Goal: Information Seeking & Learning: Learn about a topic

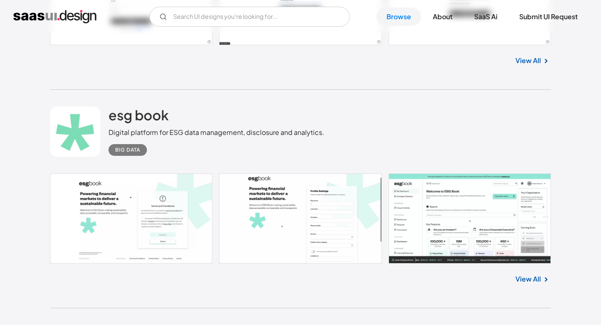
scroll to position [1041, 0]
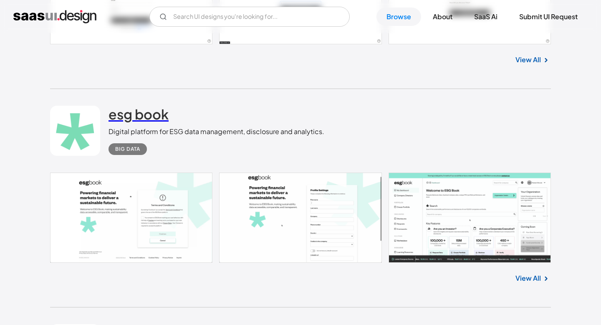
click at [123, 120] on h2 "esg book" at bounding box center [139, 114] width 60 height 17
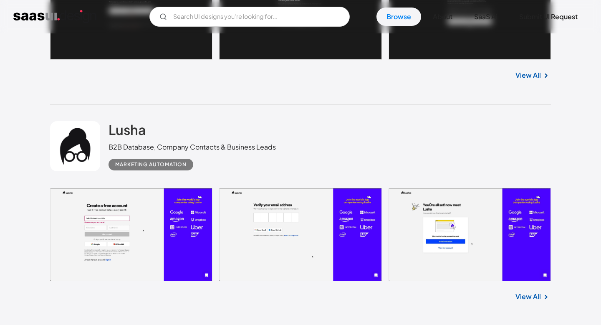
scroll to position [1694, 0]
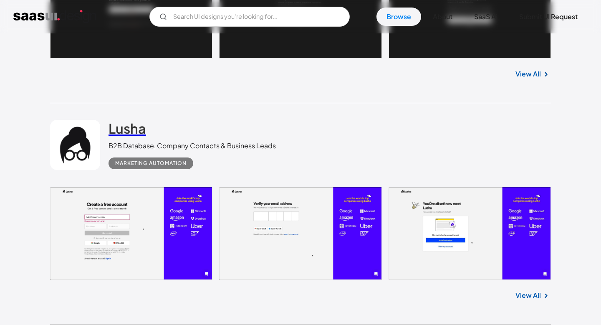
click at [130, 129] on h2 "Lusha" at bounding box center [128, 128] width 38 height 17
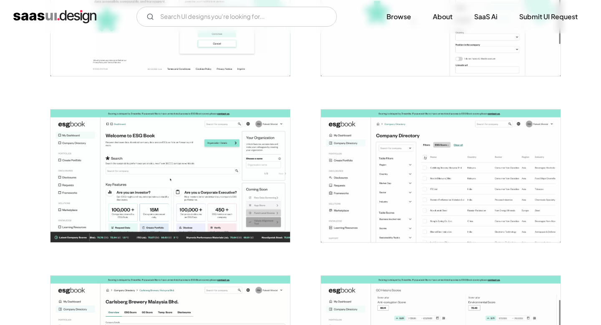
scroll to position [254, 0]
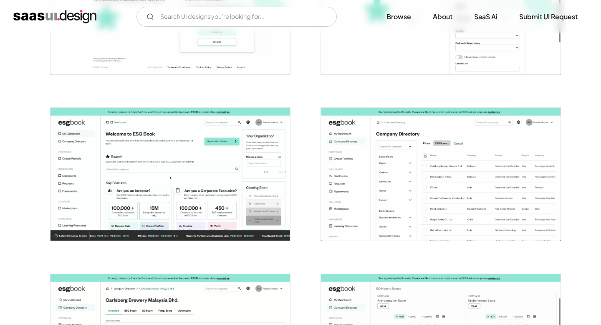
click at [209, 165] on img "open lightbox" at bounding box center [171, 174] width 240 height 133
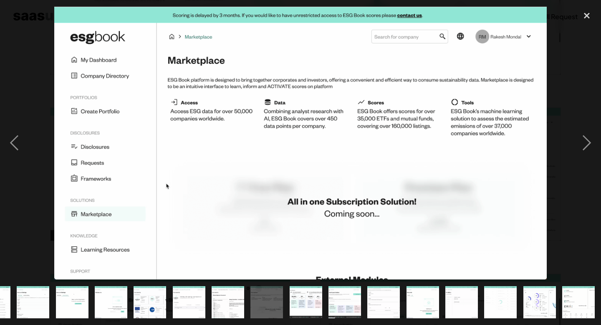
scroll to position [0, 340]
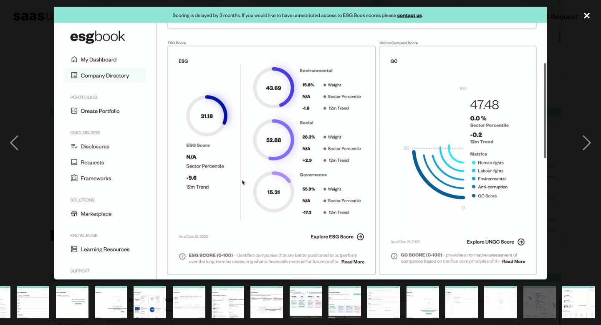
click at [582, 13] on div "close lightbox" at bounding box center [587, 16] width 28 height 18
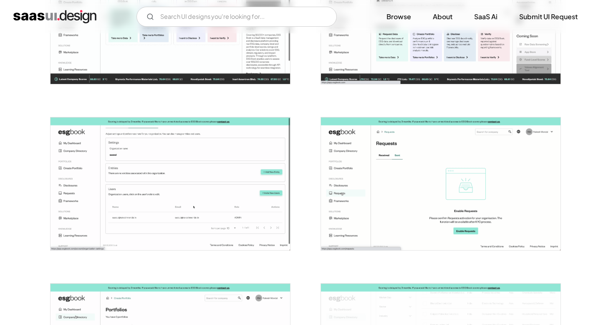
scroll to position [1560, 0]
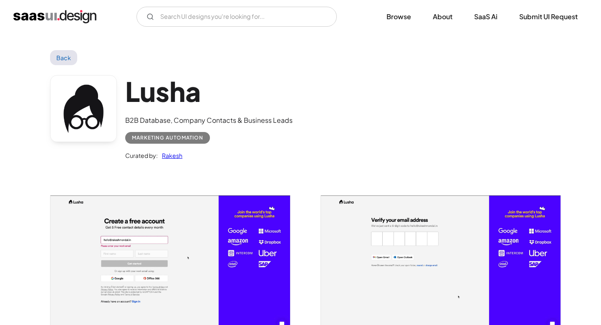
scroll to position [37, 0]
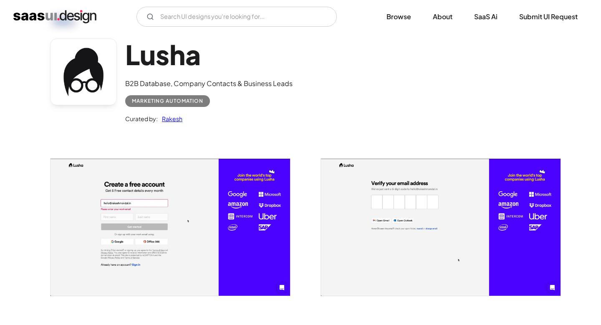
click at [228, 213] on img "open lightbox" at bounding box center [171, 227] width 240 height 137
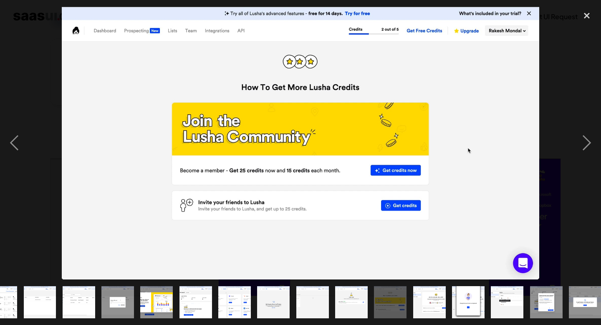
scroll to position [0, 223]
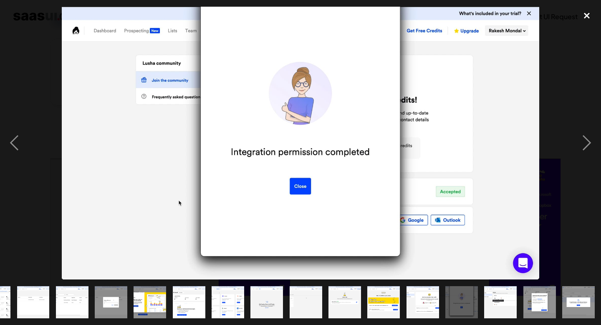
click at [586, 16] on div "close lightbox" at bounding box center [587, 16] width 28 height 18
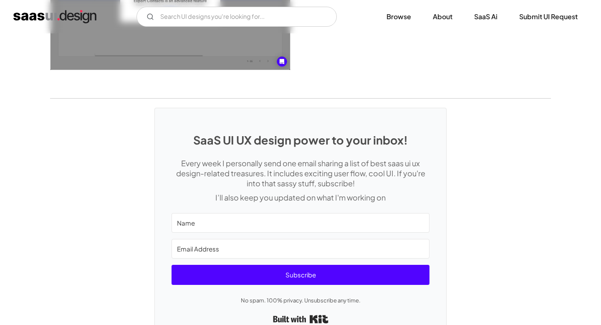
scroll to position [1962, 0]
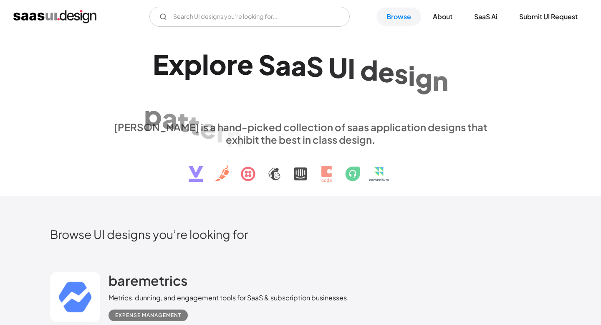
scroll to position [122, 0]
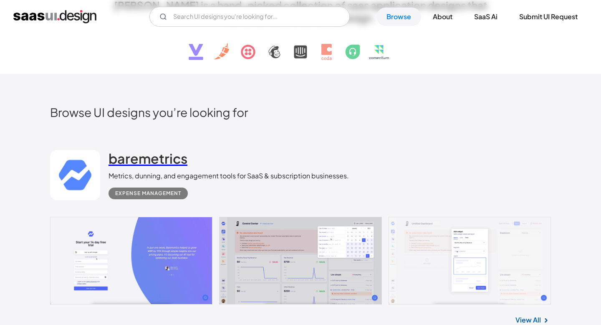
click at [155, 156] on h2 "baremetrics" at bounding box center [148, 158] width 79 height 17
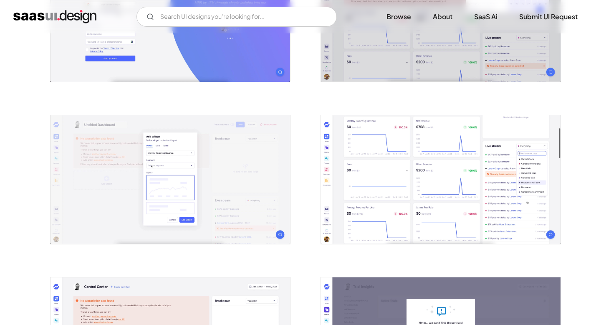
scroll to position [244, 0]
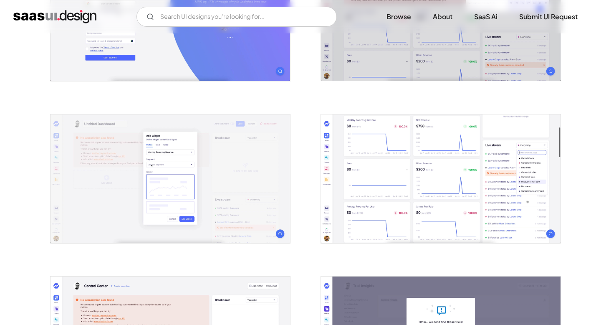
click at [155, 156] on img "open lightbox" at bounding box center [171, 178] width 240 height 129
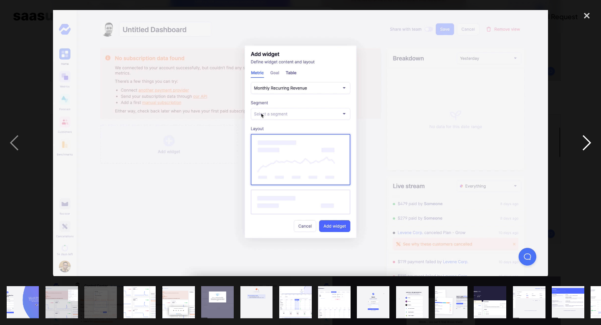
click at [584, 149] on div "next image" at bounding box center [587, 143] width 28 height 273
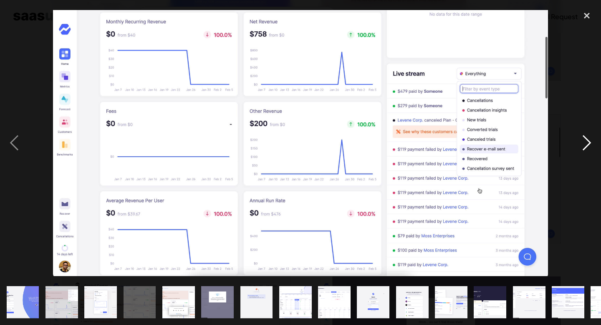
click at [586, 144] on div "next image" at bounding box center [587, 143] width 28 height 273
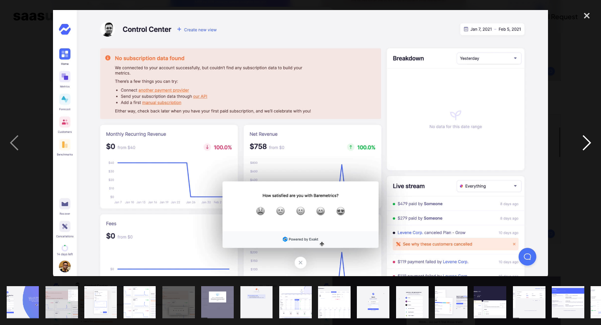
click at [586, 144] on div "next image" at bounding box center [587, 143] width 28 height 273
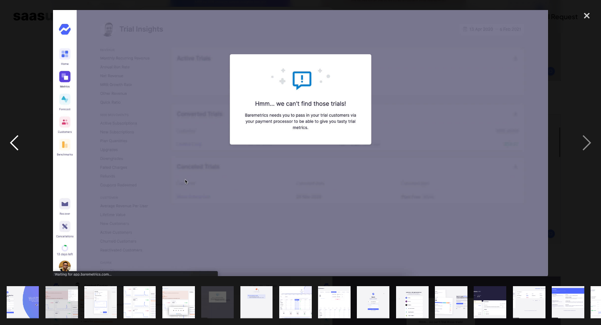
click at [13, 140] on div "previous image" at bounding box center [14, 143] width 28 height 273
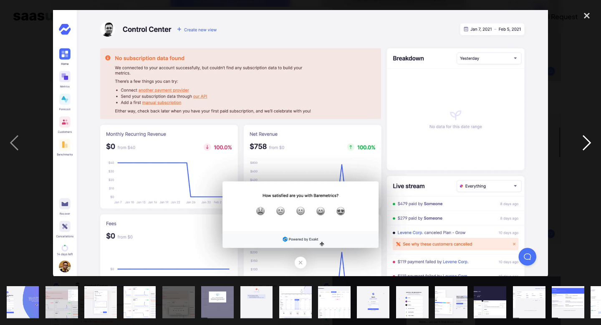
click at [593, 147] on div "next image" at bounding box center [587, 143] width 28 height 273
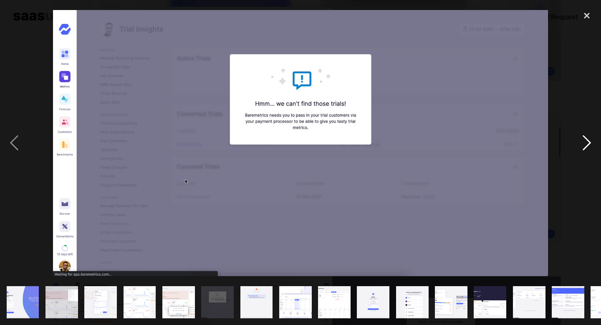
click at [593, 147] on div "next image" at bounding box center [587, 143] width 28 height 273
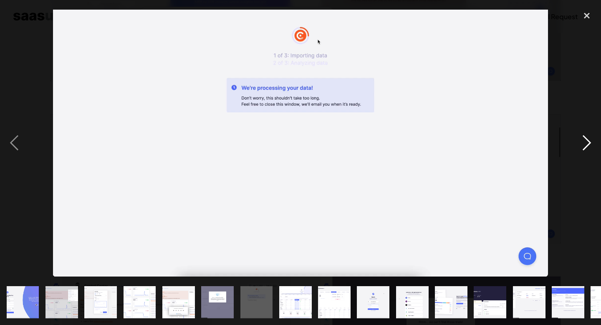
click at [593, 147] on div "next image" at bounding box center [587, 143] width 28 height 273
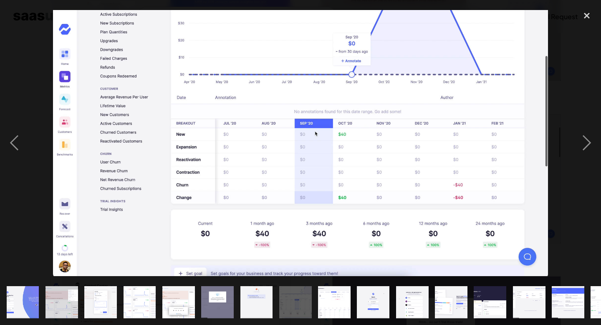
click at [231, 97] on img at bounding box center [300, 143] width 495 height 266
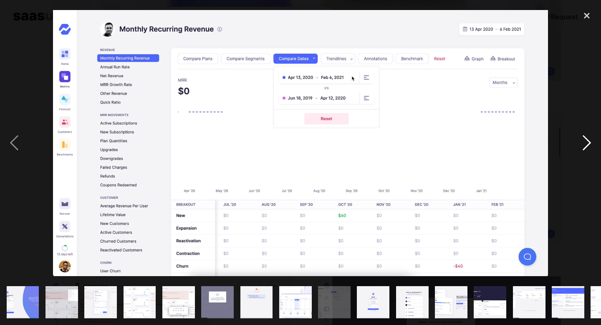
click at [588, 142] on div "next image" at bounding box center [587, 143] width 28 height 273
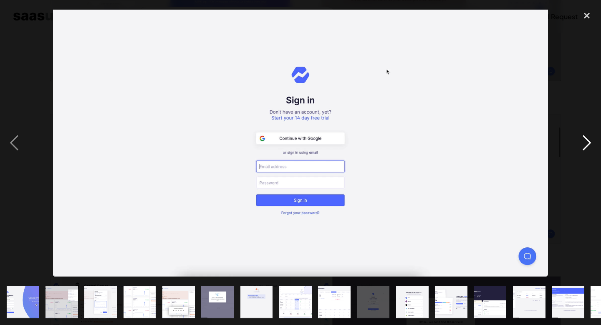
click at [588, 142] on div "next image" at bounding box center [587, 143] width 28 height 273
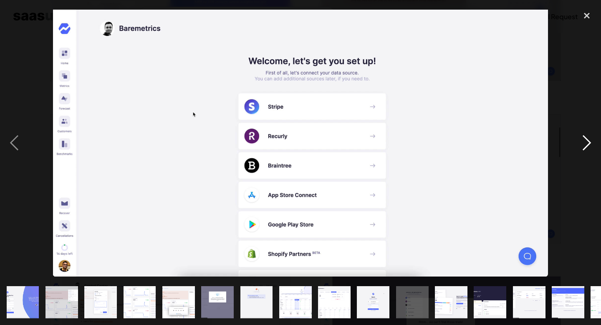
click at [588, 142] on div "next image" at bounding box center [587, 143] width 28 height 273
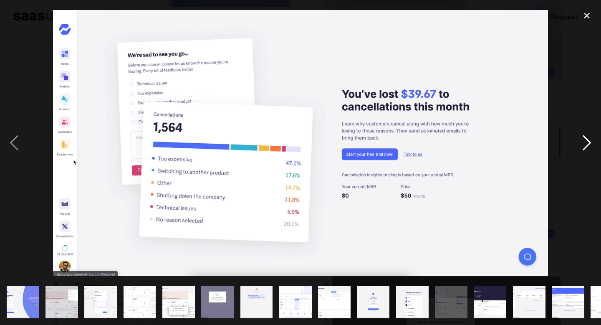
click at [588, 142] on div "next image" at bounding box center [587, 143] width 28 height 273
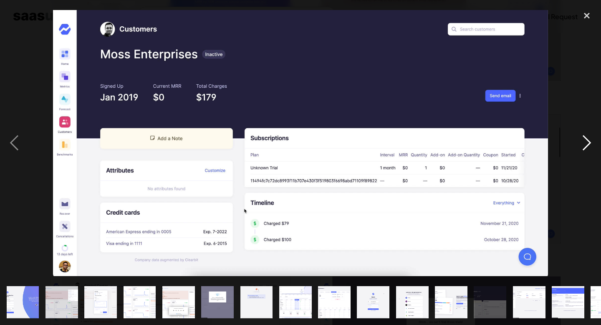
click at [588, 142] on div "next image" at bounding box center [587, 143] width 28 height 273
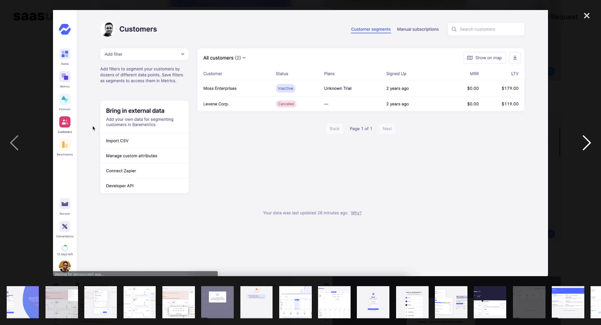
click at [588, 142] on div "next image" at bounding box center [587, 143] width 28 height 273
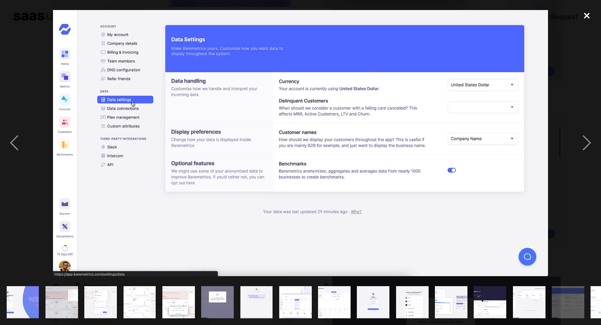
click at [585, 17] on div "close lightbox" at bounding box center [587, 16] width 28 height 18
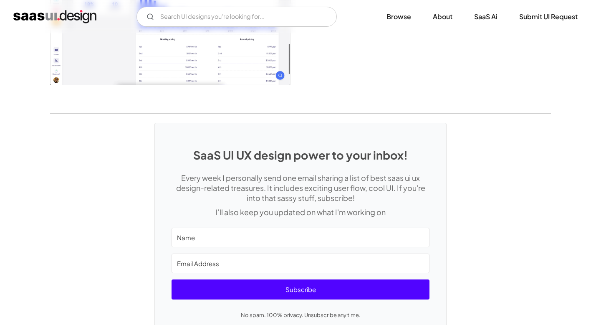
scroll to position [1706, 0]
